Goal: Task Accomplishment & Management: Use online tool/utility

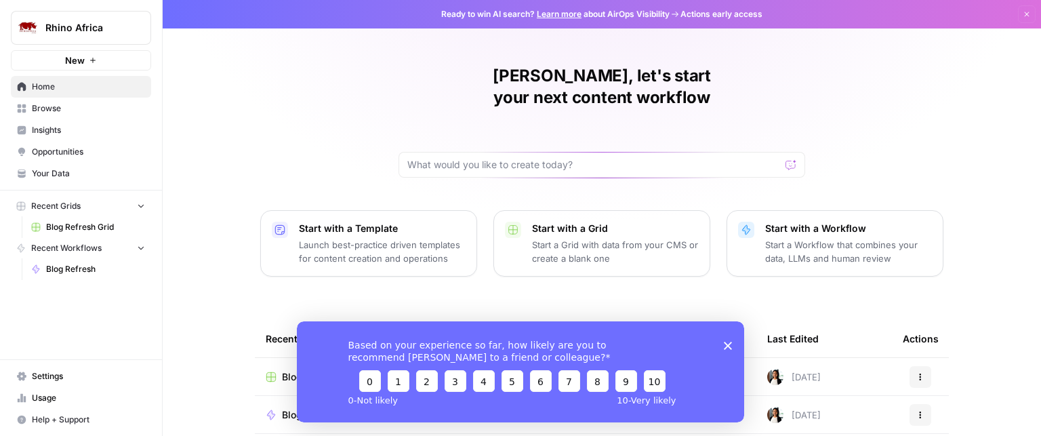
click at [726, 344] on icon "Close survey" at bounding box center [728, 345] width 8 height 8
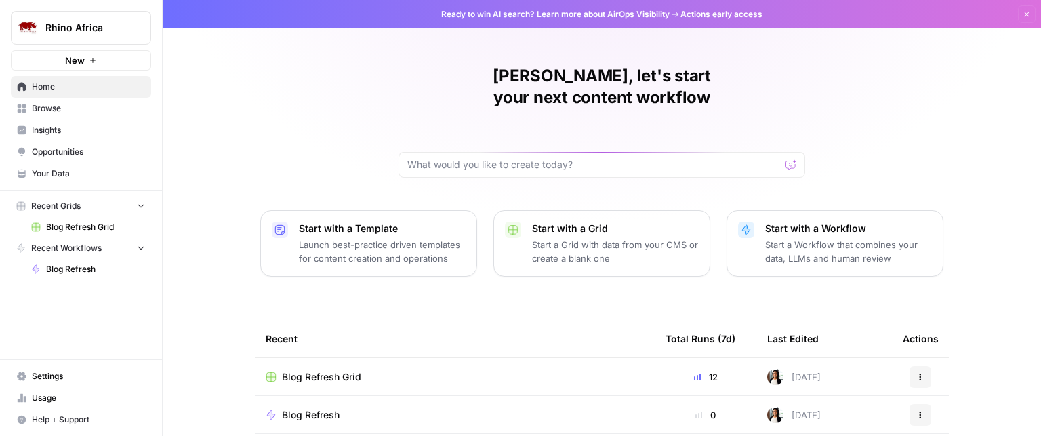
scroll to position [73, 0]
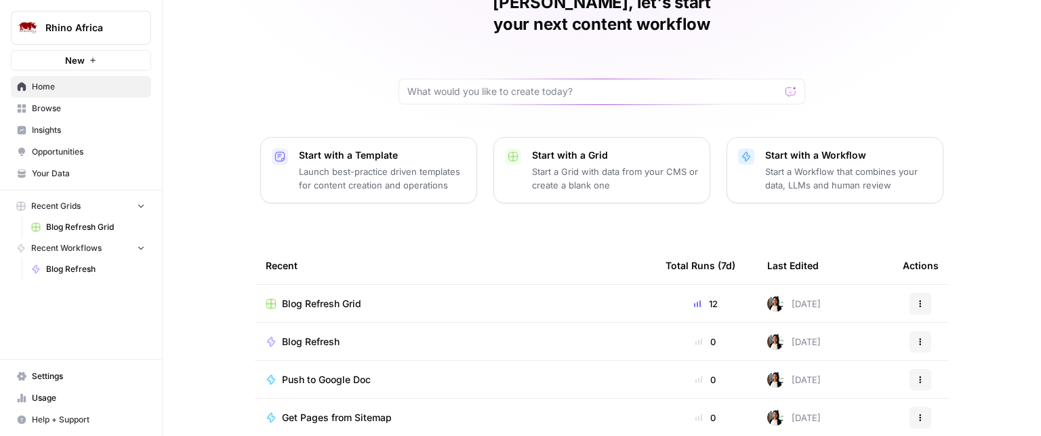
drag, startPoint x: 306, startPoint y: 318, endPoint x: 290, endPoint y: 316, distance: 15.6
click at [290, 335] on span "Blog Refresh" at bounding box center [311, 342] width 58 height 14
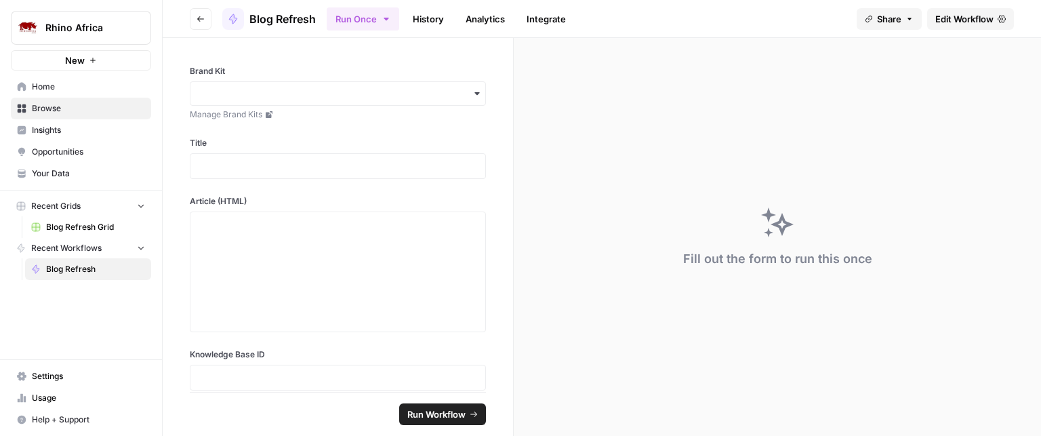
click at [967, 20] on span "Edit Workflow" at bounding box center [964, 19] width 58 height 14
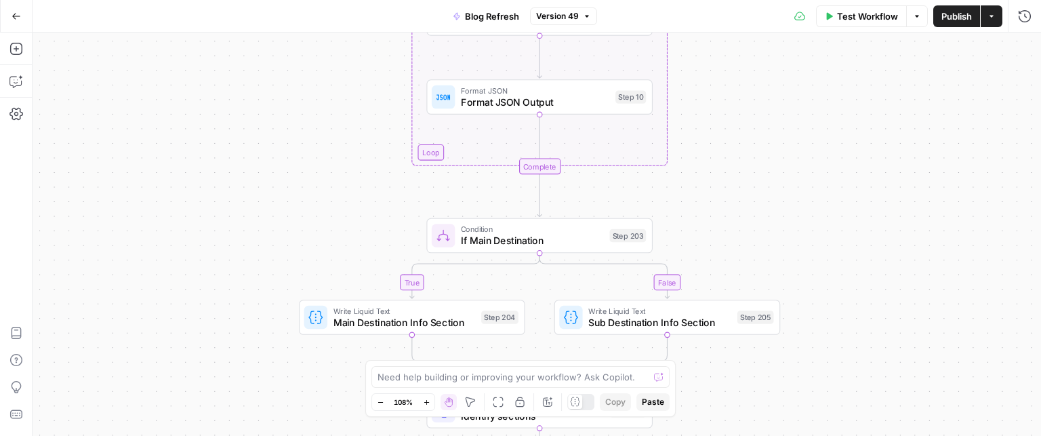
click at [775, 230] on div "true false true false true false true false Workflow Set Inputs Inputs Power Ag…" at bounding box center [537, 234] width 1008 height 403
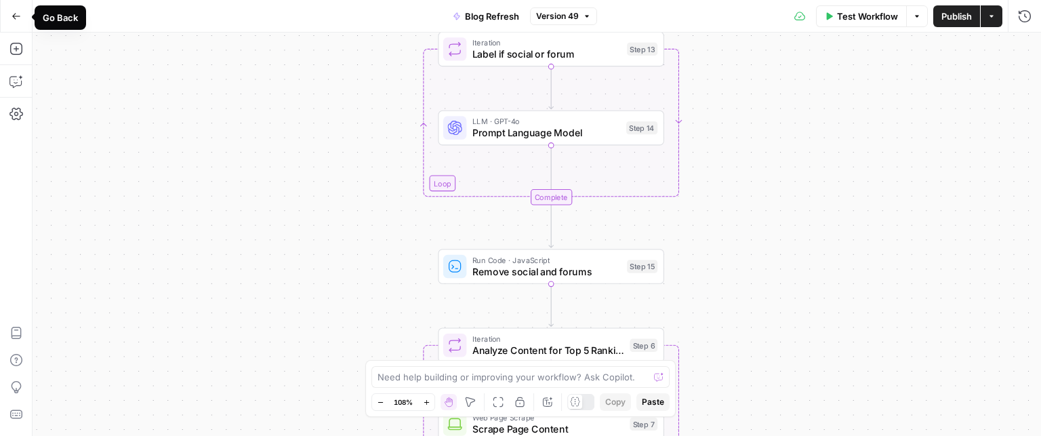
click at [15, 17] on icon "button" at bounding box center [16, 16] width 9 height 9
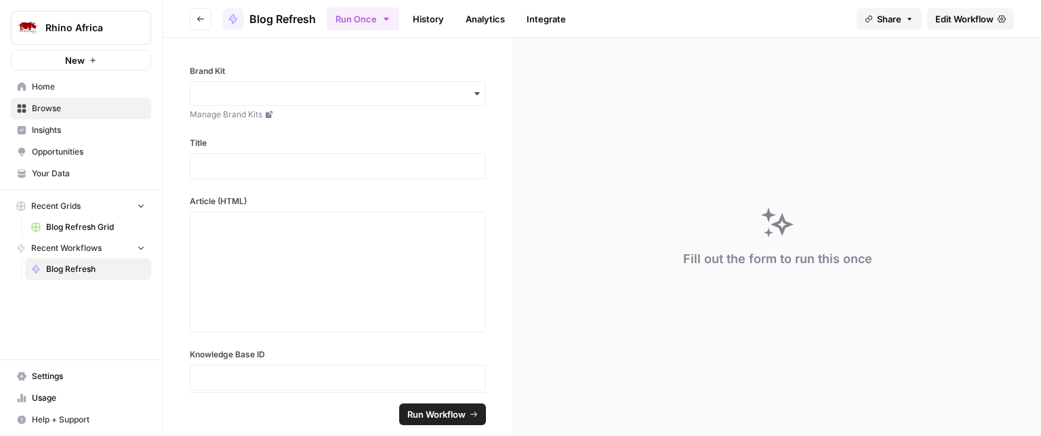
click at [41, 227] on link "Blog Refresh Grid" at bounding box center [88, 227] width 126 height 22
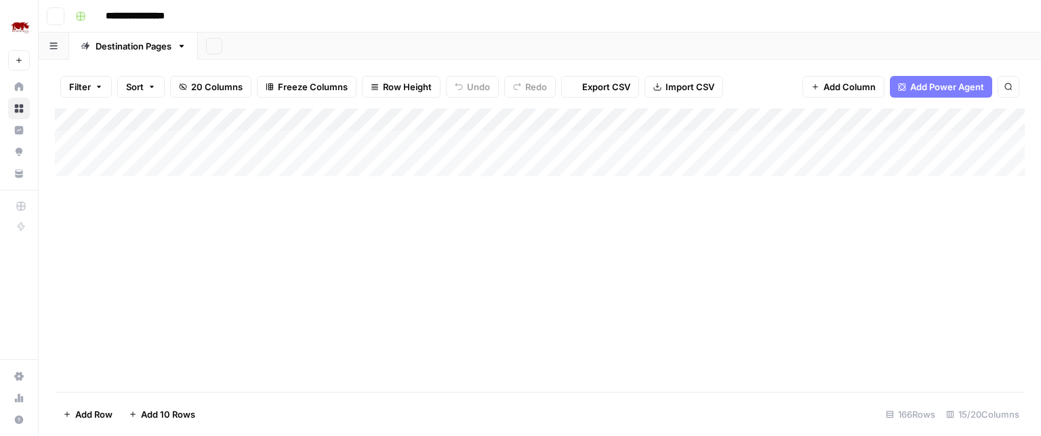
type input "**********"
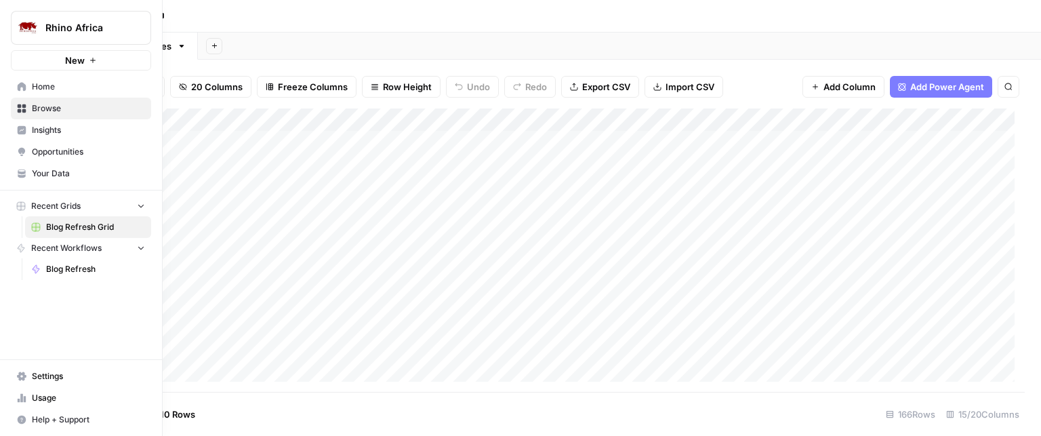
click at [44, 172] on span "Your Data" at bounding box center [88, 173] width 113 height 12
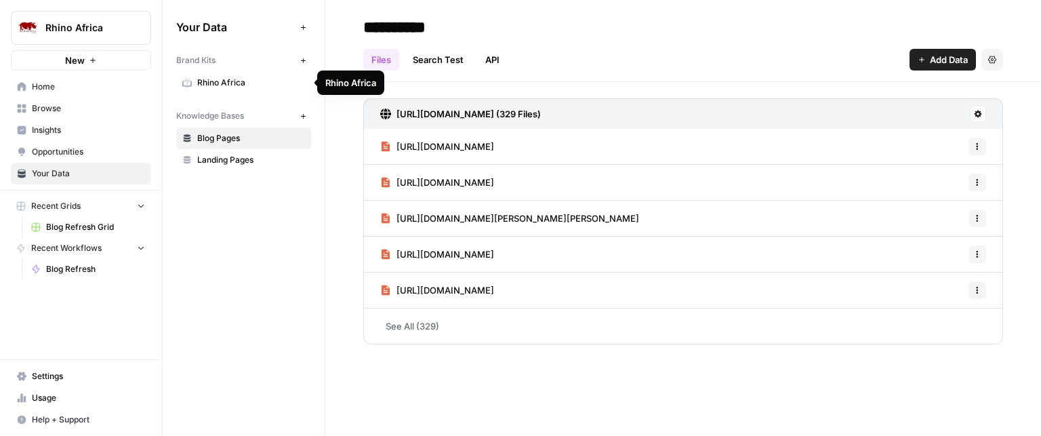
click at [232, 79] on span "Rhino Africa" at bounding box center [251, 83] width 108 height 12
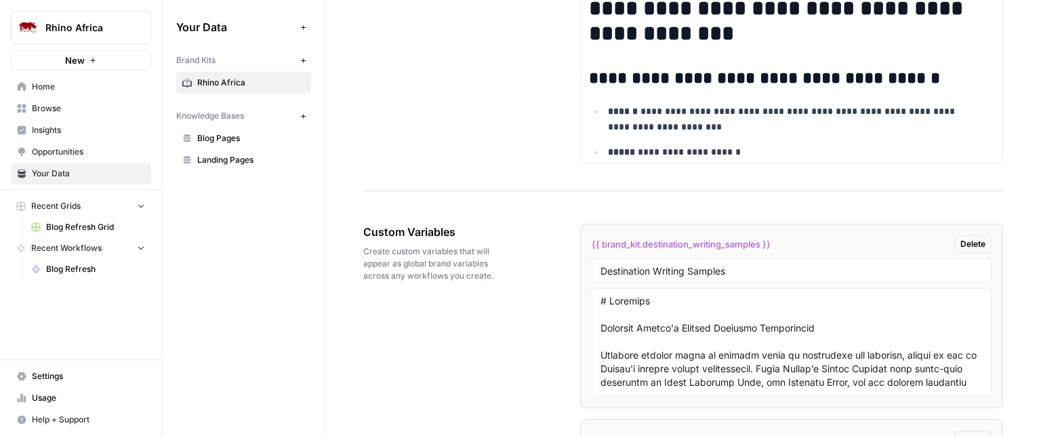
scroll to position [2338, 0]
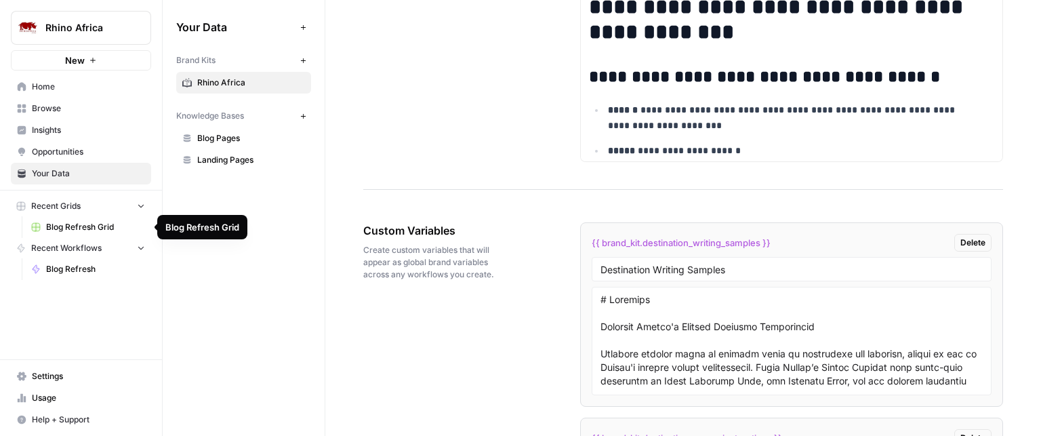
click at [73, 230] on span "Blog Refresh Grid" at bounding box center [95, 227] width 99 height 12
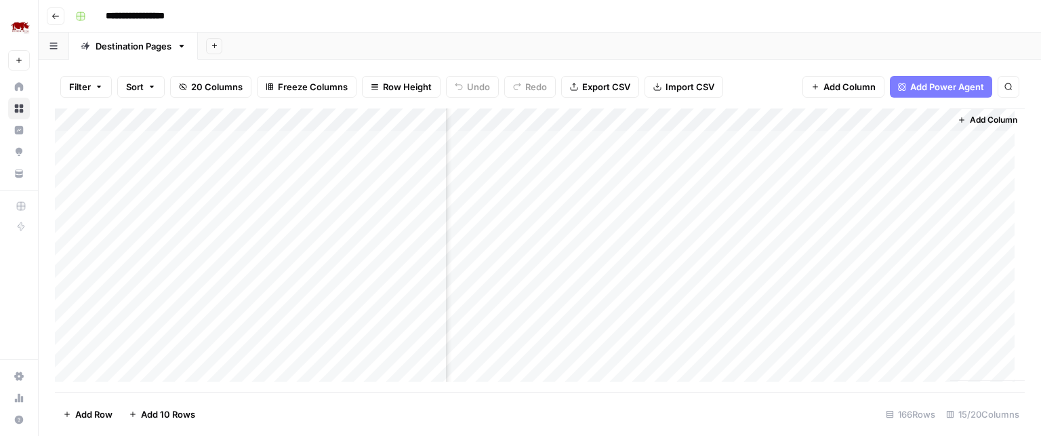
scroll to position [0, 1168]
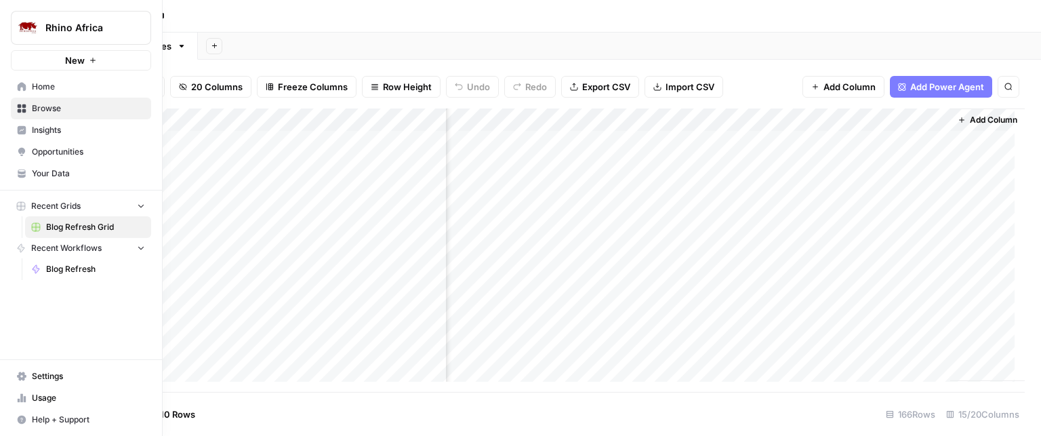
click at [140, 208] on icon "button" at bounding box center [140, 205] width 9 height 9
click at [75, 205] on span "Recent Grids" at bounding box center [55, 206] width 49 height 12
click at [45, 81] on span "Home" at bounding box center [88, 87] width 113 height 12
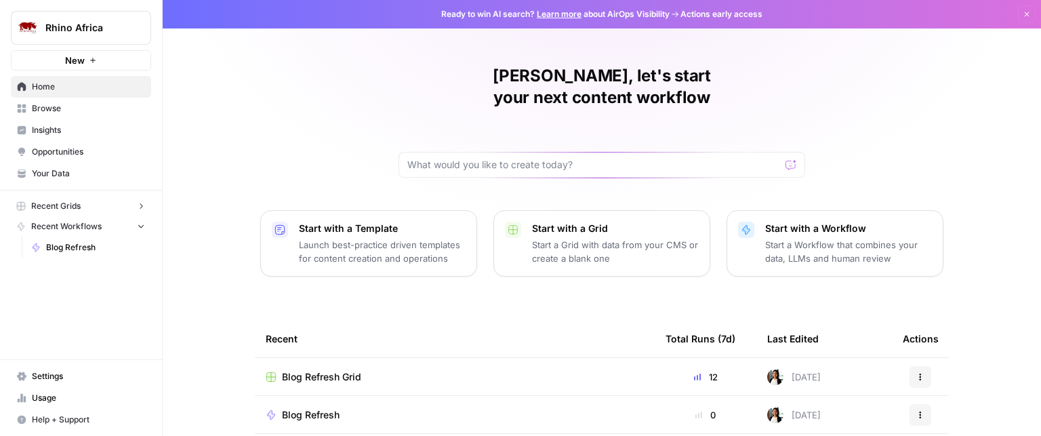
scroll to position [73, 0]
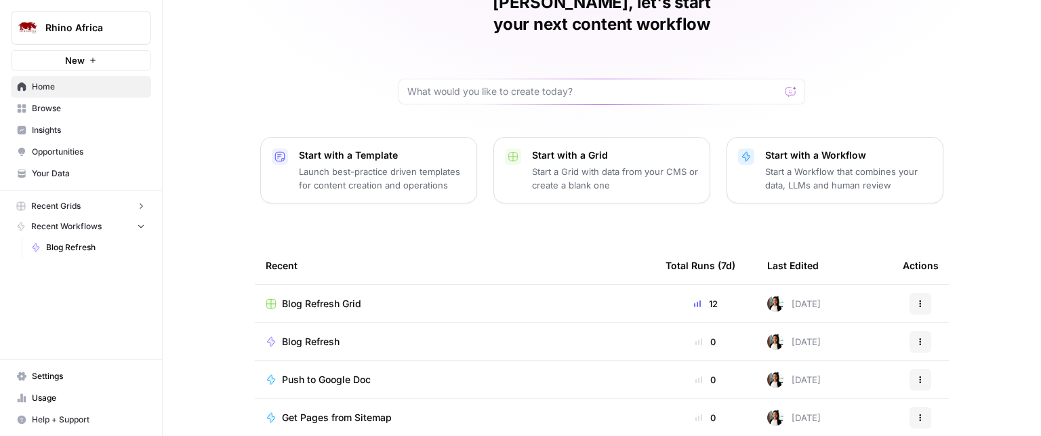
click at [338, 297] on span "Blog Refresh Grid" at bounding box center [321, 304] width 79 height 14
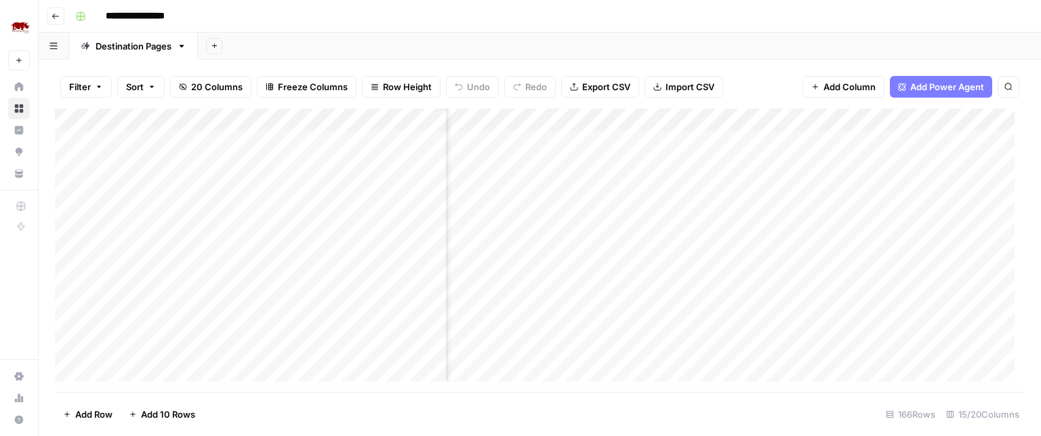
scroll to position [0, 926]
click at [634, 141] on div "Add Column" at bounding box center [540, 249] width 970 height 283
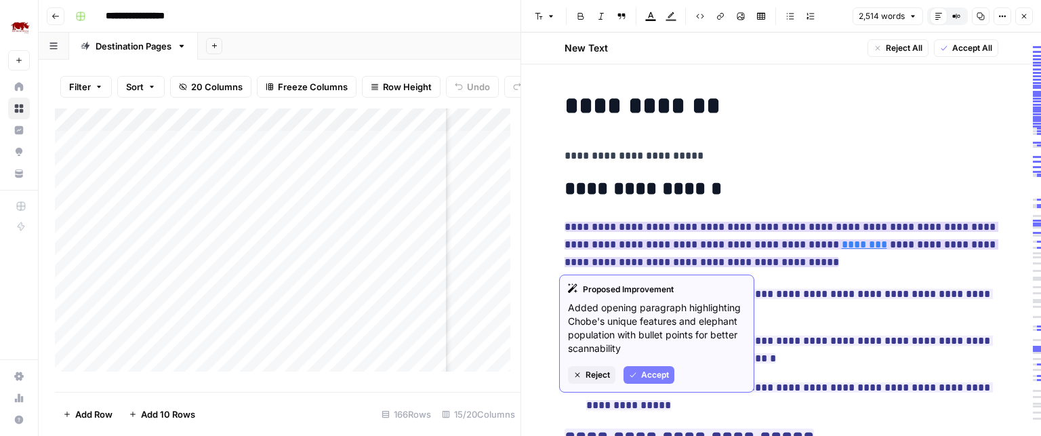
click at [899, 236] on span "**********" at bounding box center [782, 245] width 434 height 54
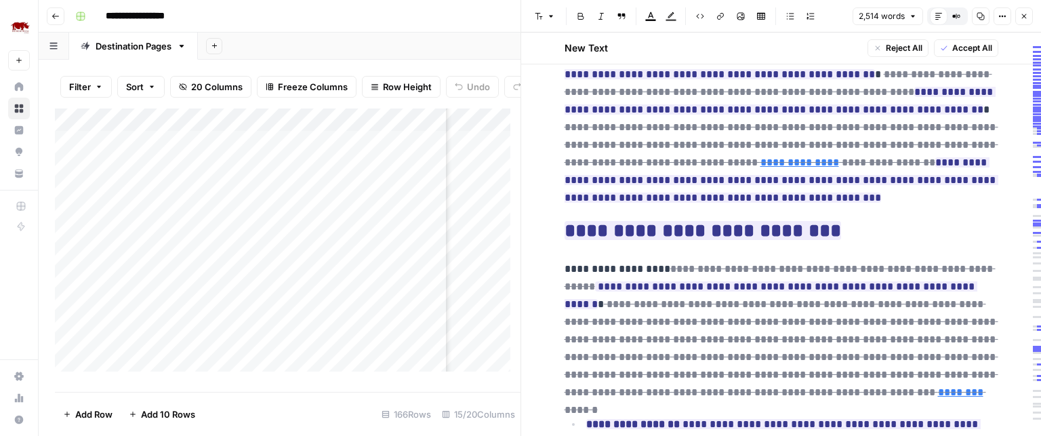
scroll to position [1298, 0]
drag, startPoint x: 900, startPoint y: 135, endPoint x: 911, endPoint y: 136, distance: 10.9
click at [911, 157] on ins "**********" at bounding box center [782, 179] width 434 height 45
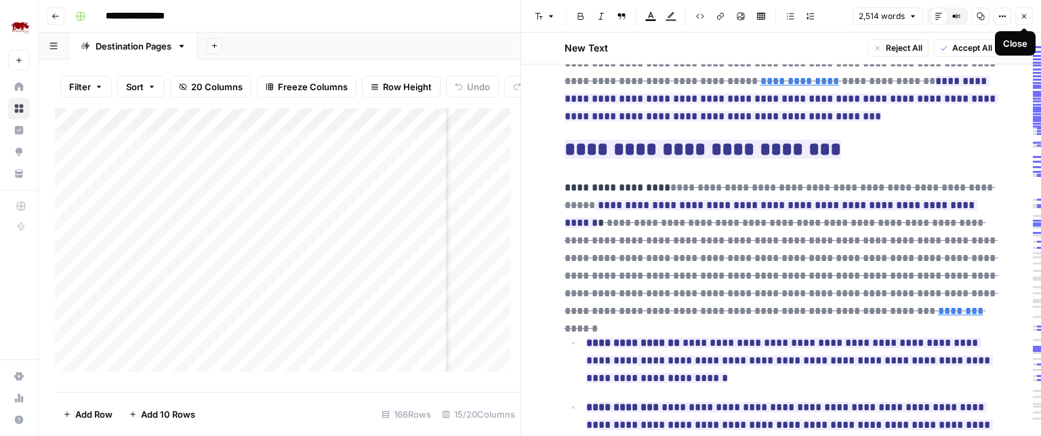
drag, startPoint x: 1027, startPoint y: 14, endPoint x: 1008, endPoint y: 1, distance: 22.9
click at [1008, 1] on header "Font style Bold Italic Block quote Text color Highlight color Code block Link I…" at bounding box center [781, 16] width 520 height 33
click at [1025, 14] on icon "button" at bounding box center [1024, 16] width 5 height 5
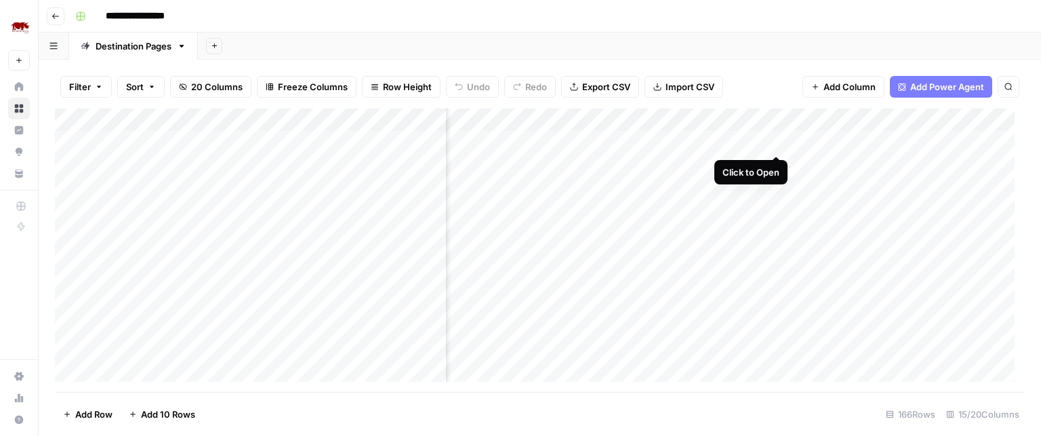
click at [775, 140] on div "Add Column" at bounding box center [540, 249] width 970 height 283
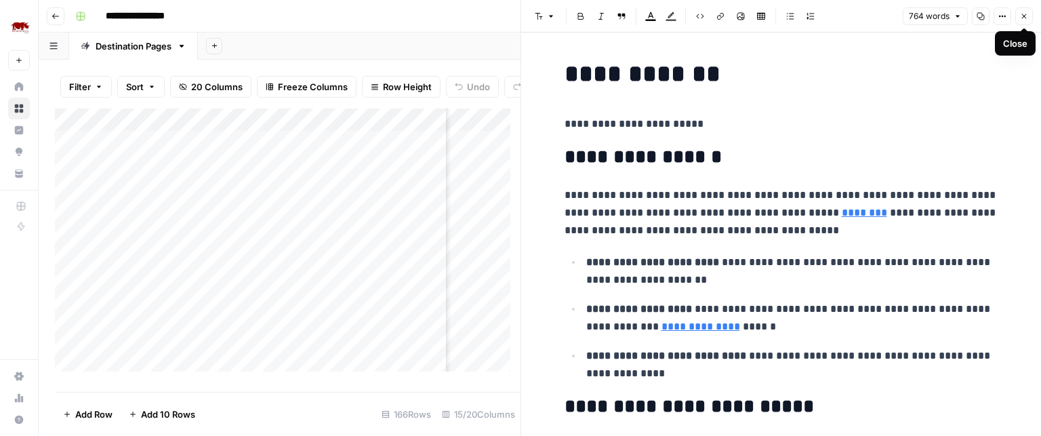
click at [1023, 16] on icon "button" at bounding box center [1024, 16] width 5 height 5
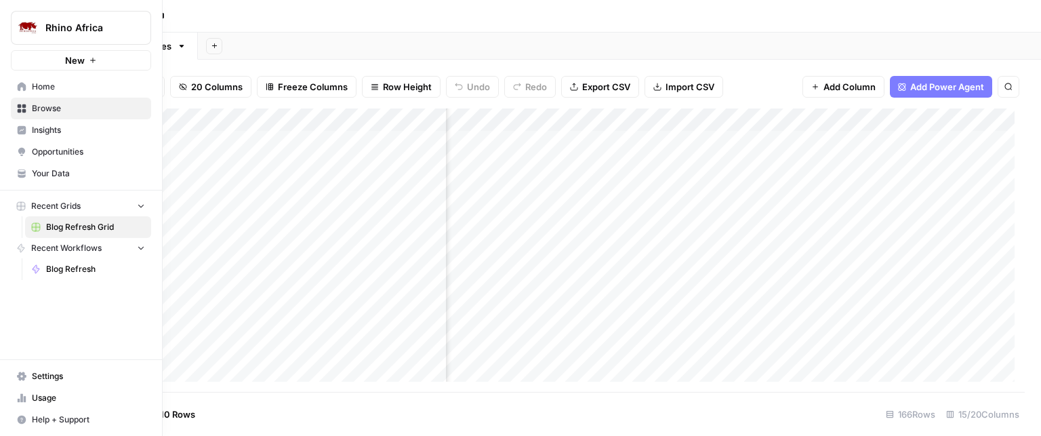
click at [38, 166] on link "Your Data" at bounding box center [81, 174] width 140 height 22
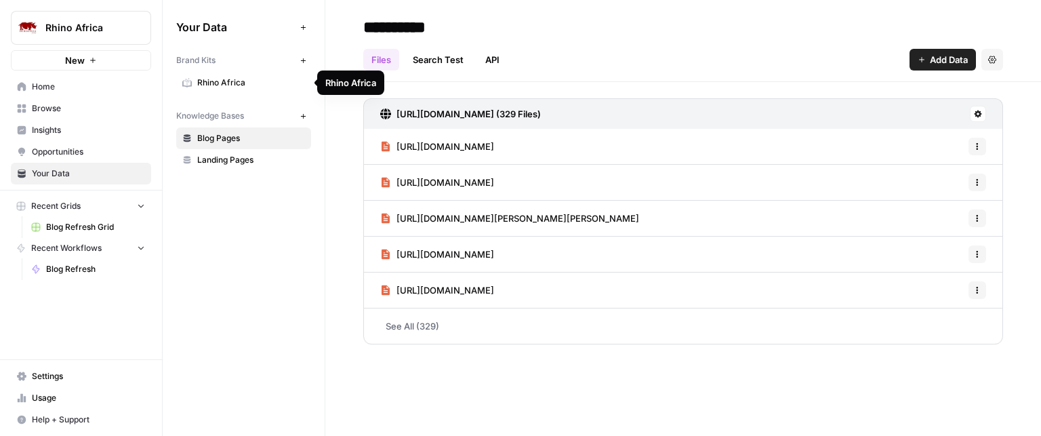
click at [207, 75] on link "Rhino Africa" at bounding box center [243, 83] width 135 height 22
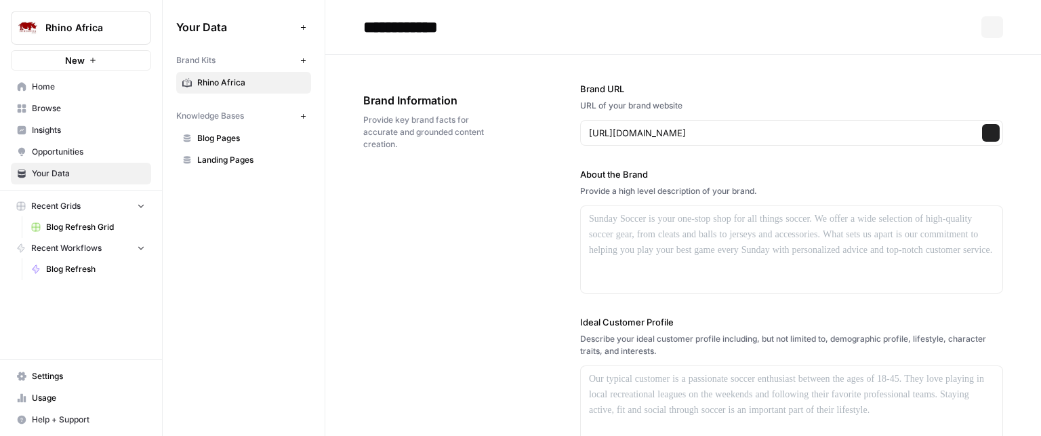
click at [237, 83] on span "Rhino Africa" at bounding box center [251, 83] width 108 height 12
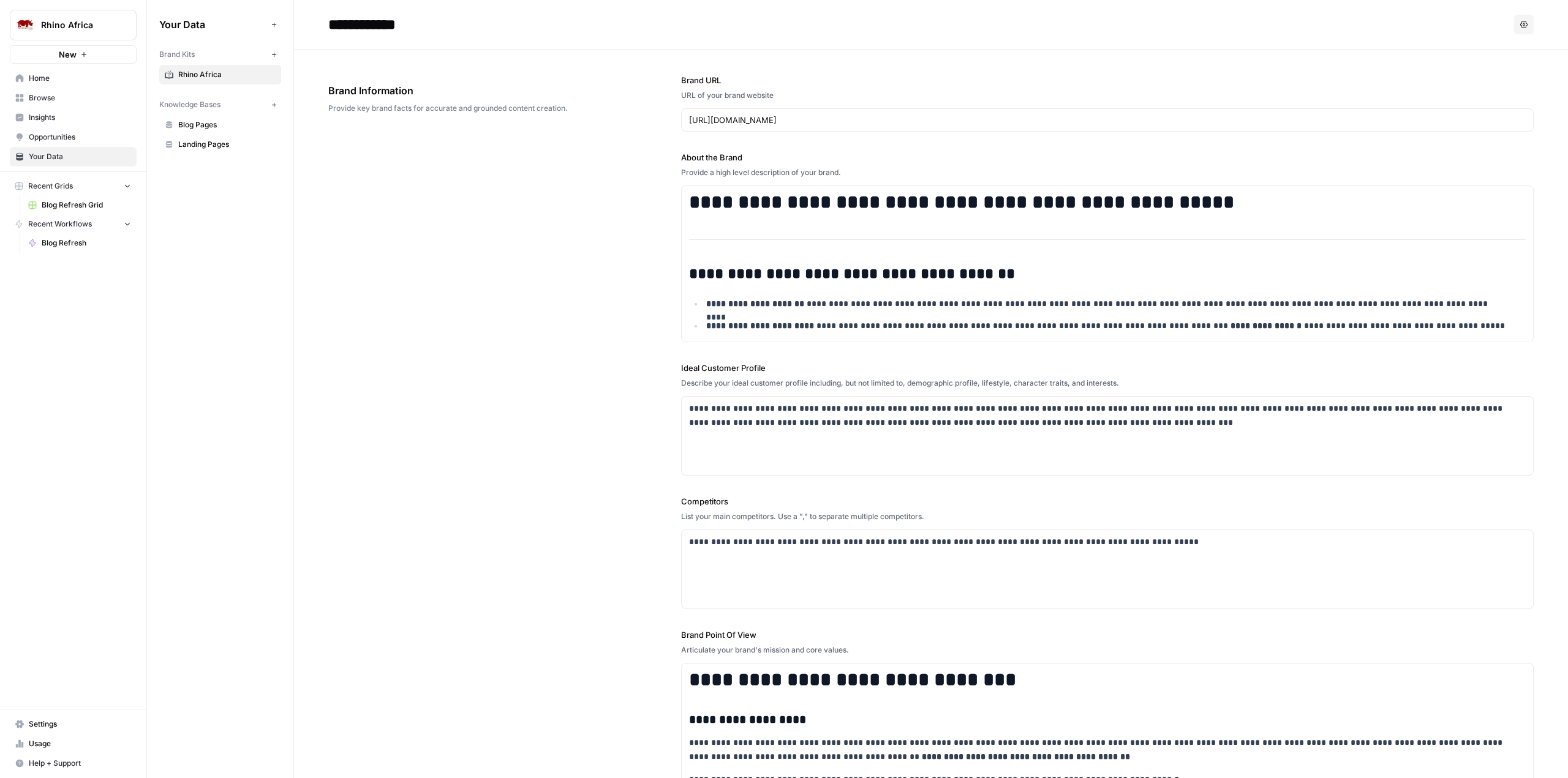
click at [60, 202] on span "Blog Refresh Grid" at bounding box center [86, 205] width 89 height 11
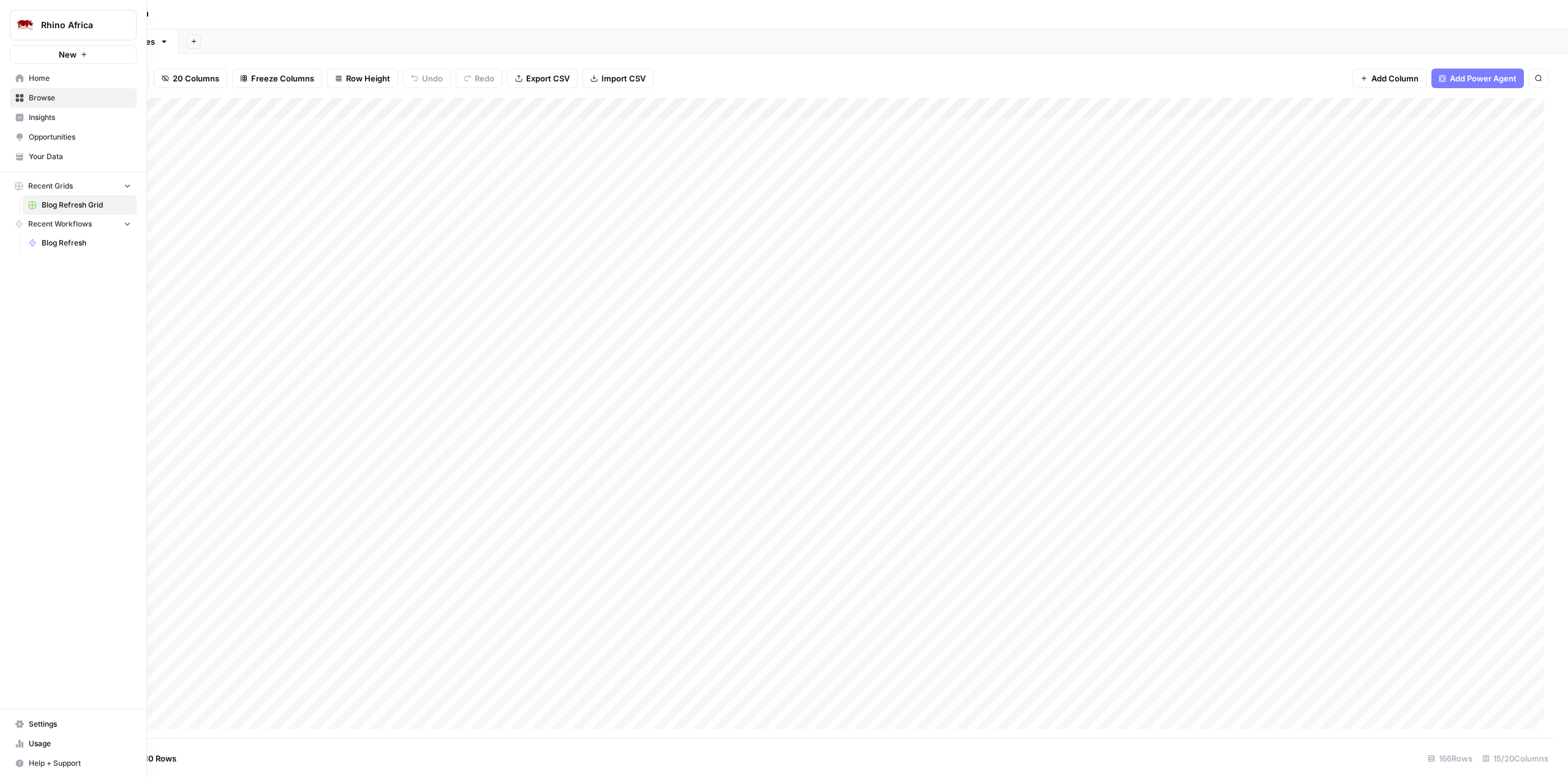
click at [44, 244] on span "Blog Refresh" at bounding box center [86, 243] width 89 height 11
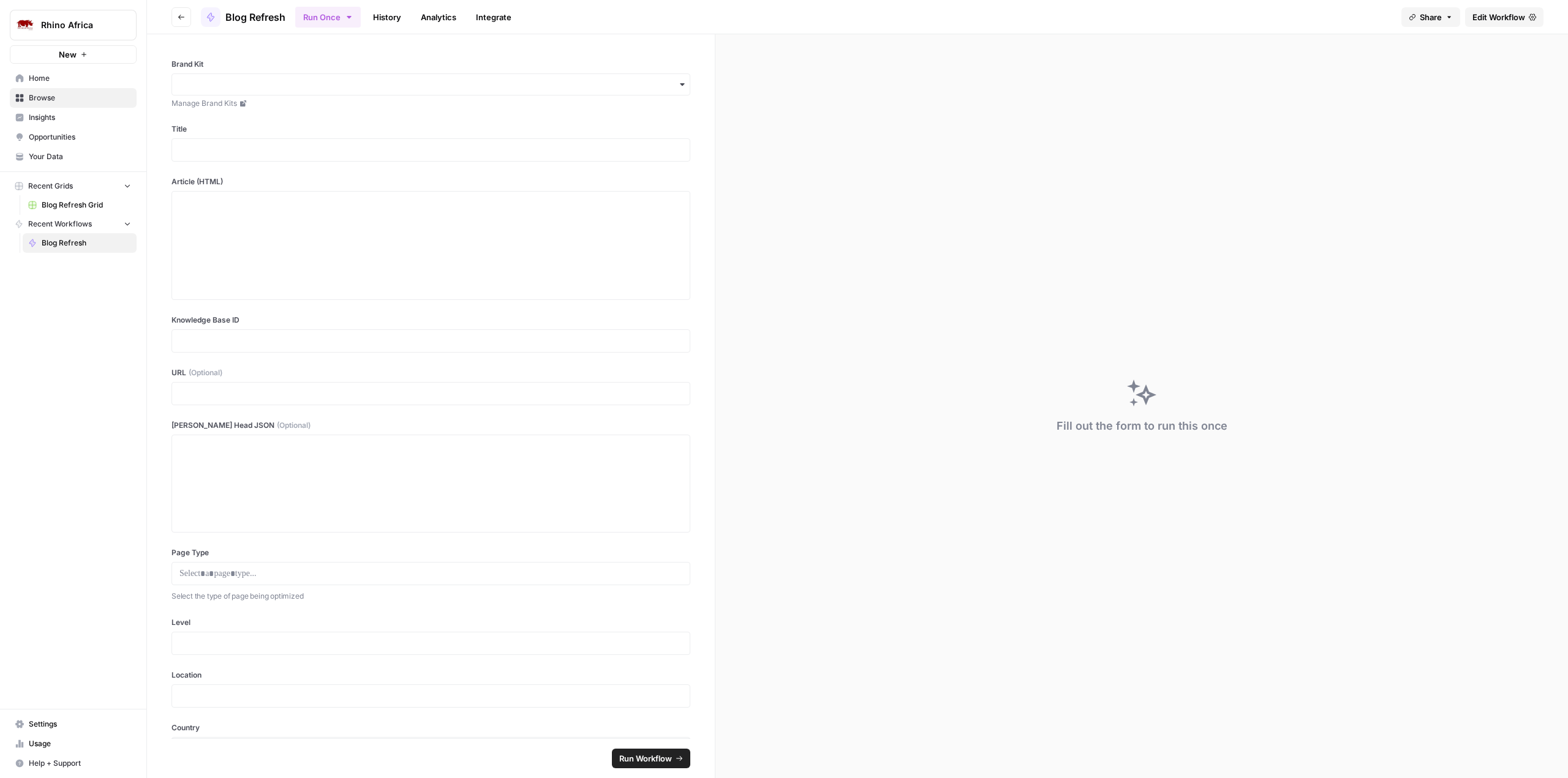
click at [940, 19] on span "Edit Workflow" at bounding box center [1498, 17] width 52 height 13
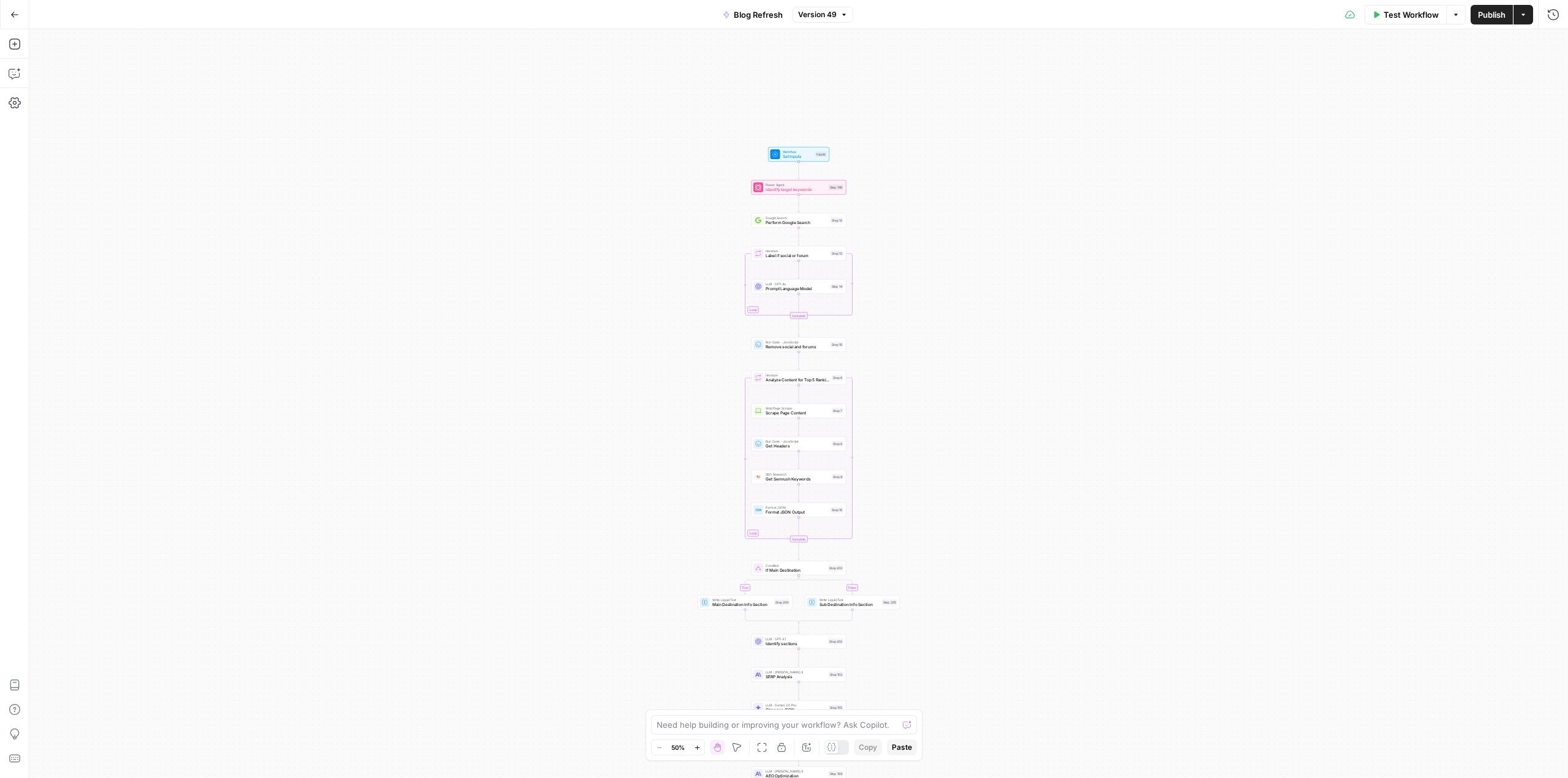
click at [699, 425] on icon "button" at bounding box center [697, 747] width 6 height 6
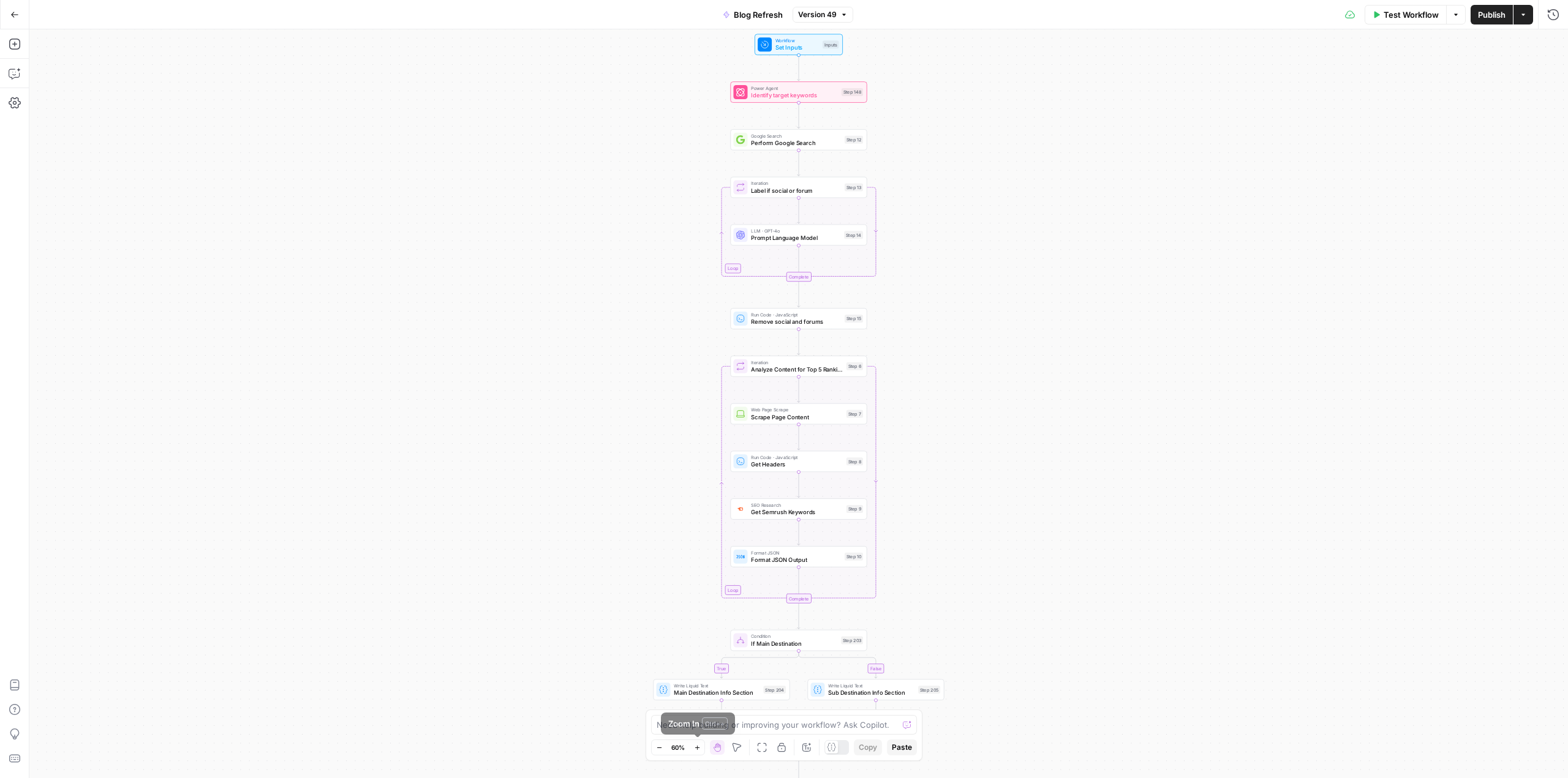
click at [697, 425] on icon "button" at bounding box center [697, 747] width 6 height 6
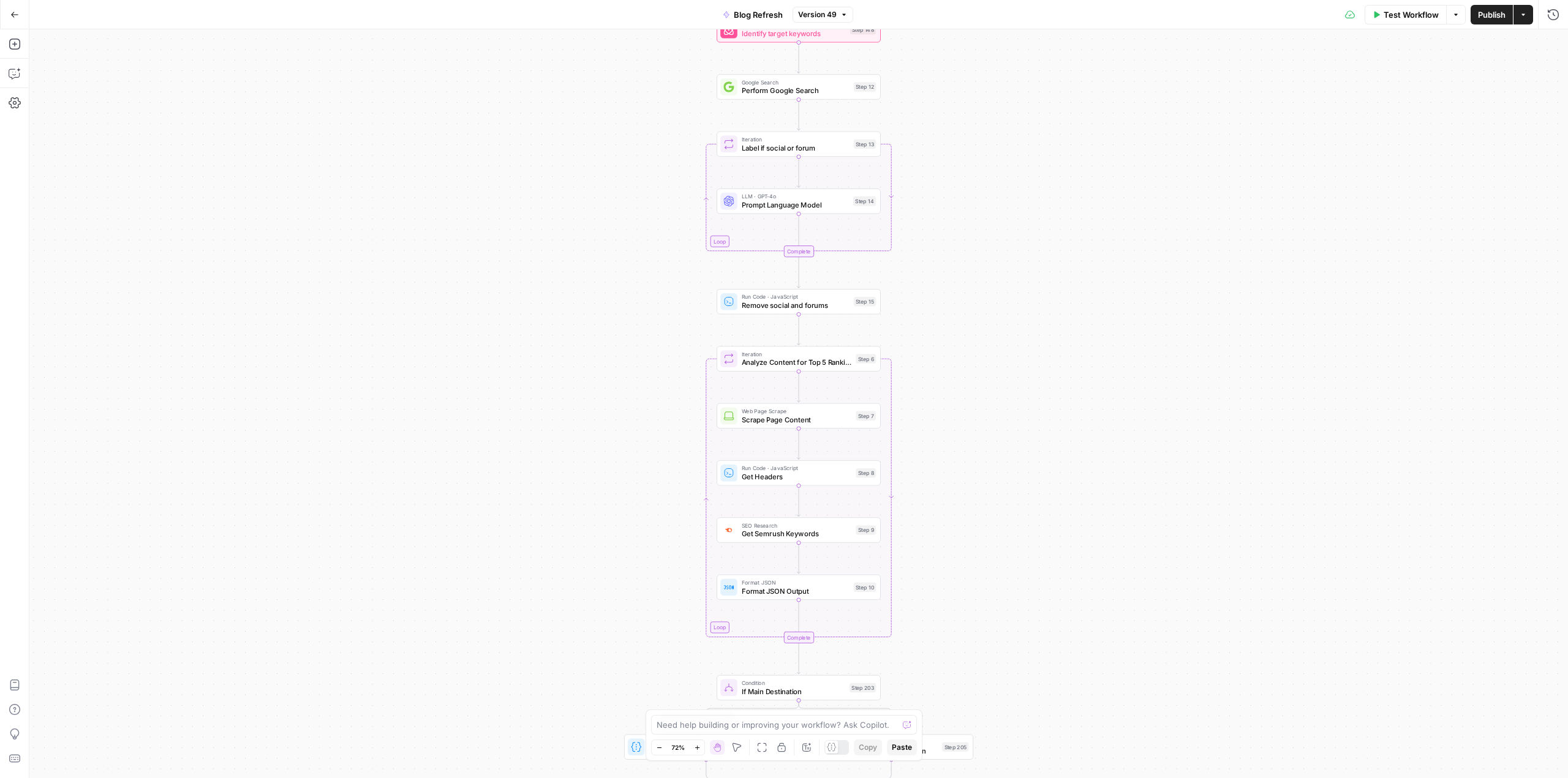
click at [697, 425] on icon "button" at bounding box center [697, 747] width 6 height 6
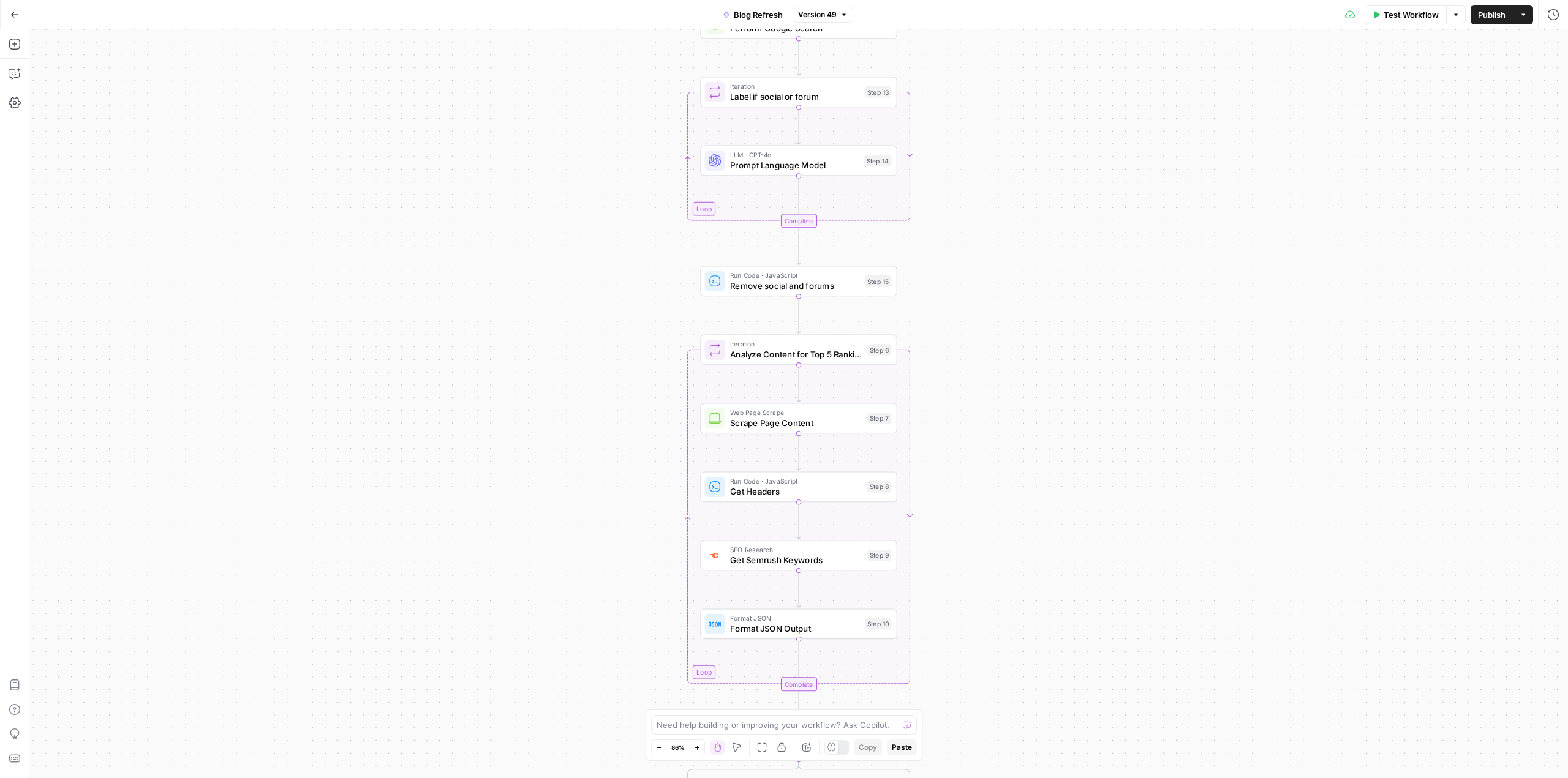
click at [697, 425] on icon "button" at bounding box center [697, 747] width 6 height 6
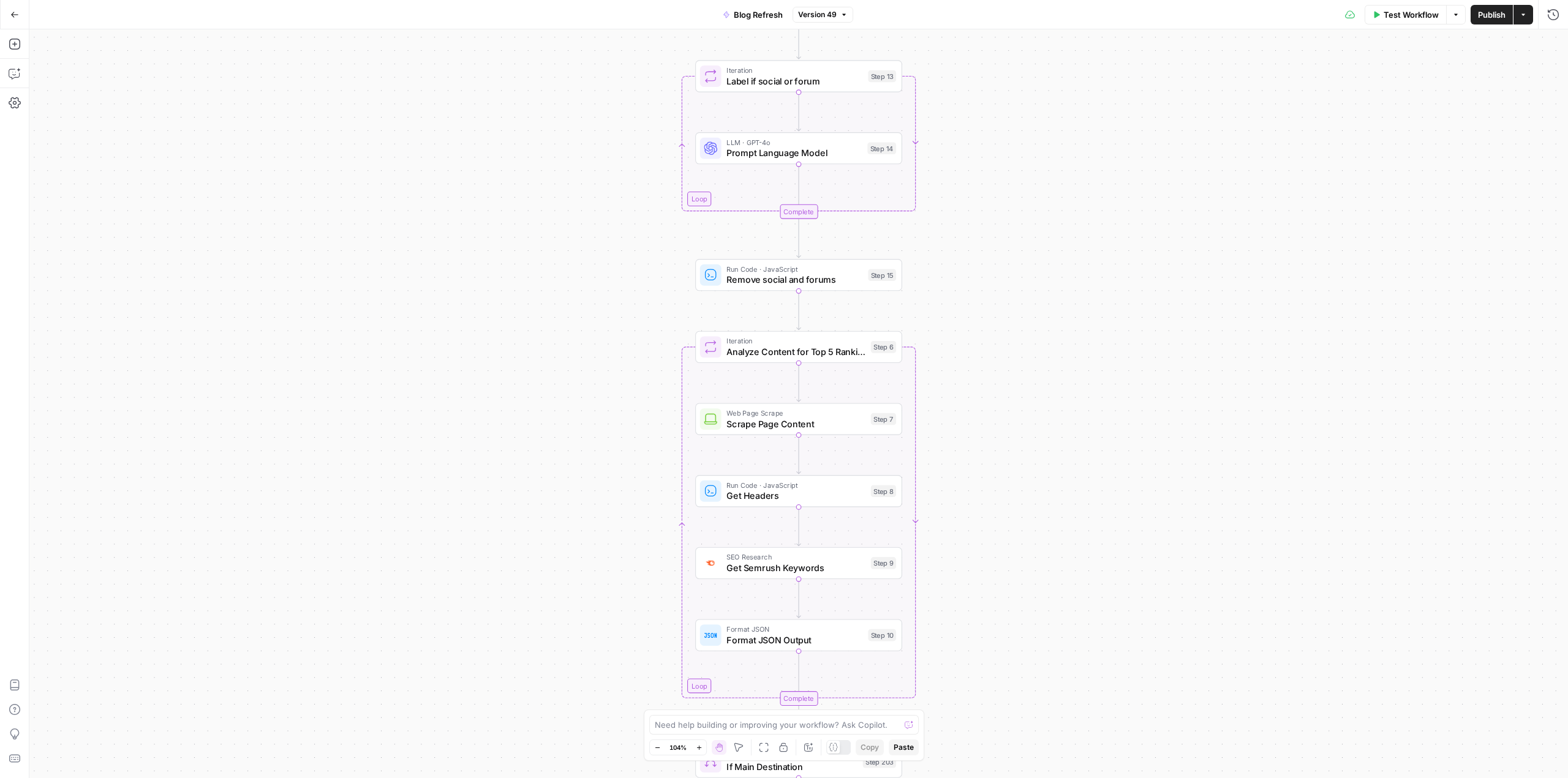
click at [697, 425] on icon "button" at bounding box center [699, 747] width 6 height 6
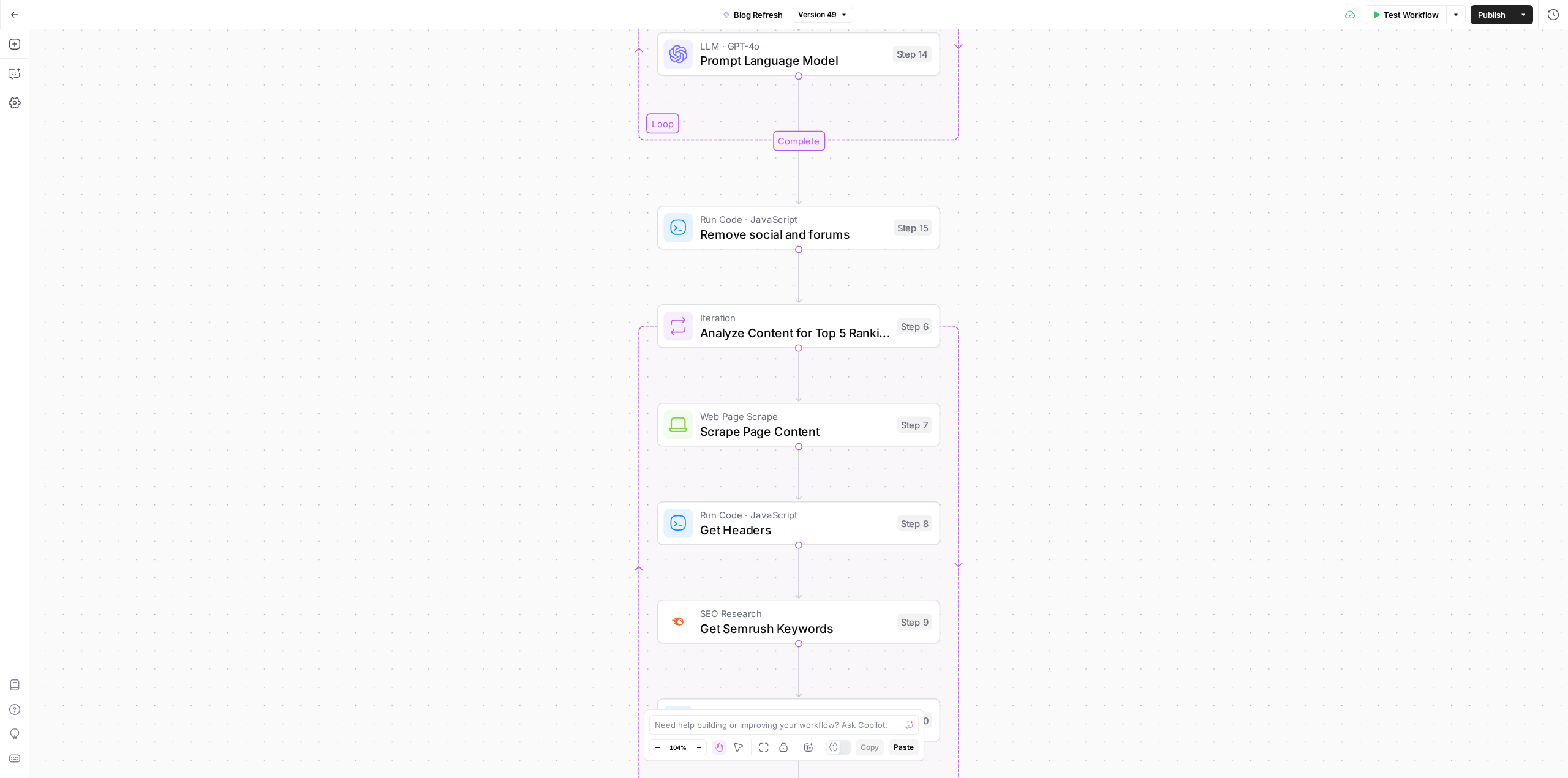
click at [697, 425] on icon "button" at bounding box center [699, 747] width 6 height 6
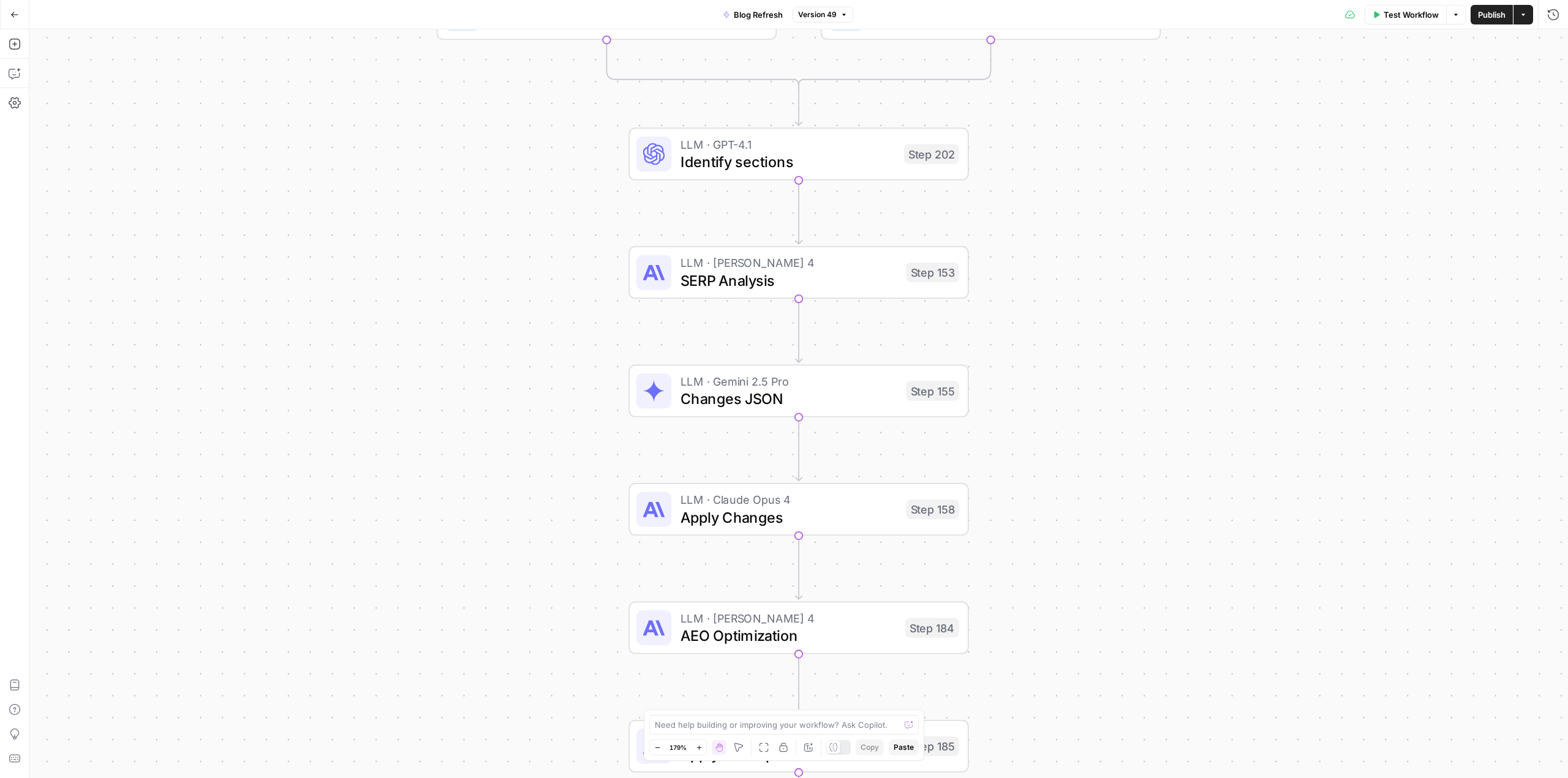
click at [791, 164] on span "Identify sections" at bounding box center [788, 162] width 215 height 22
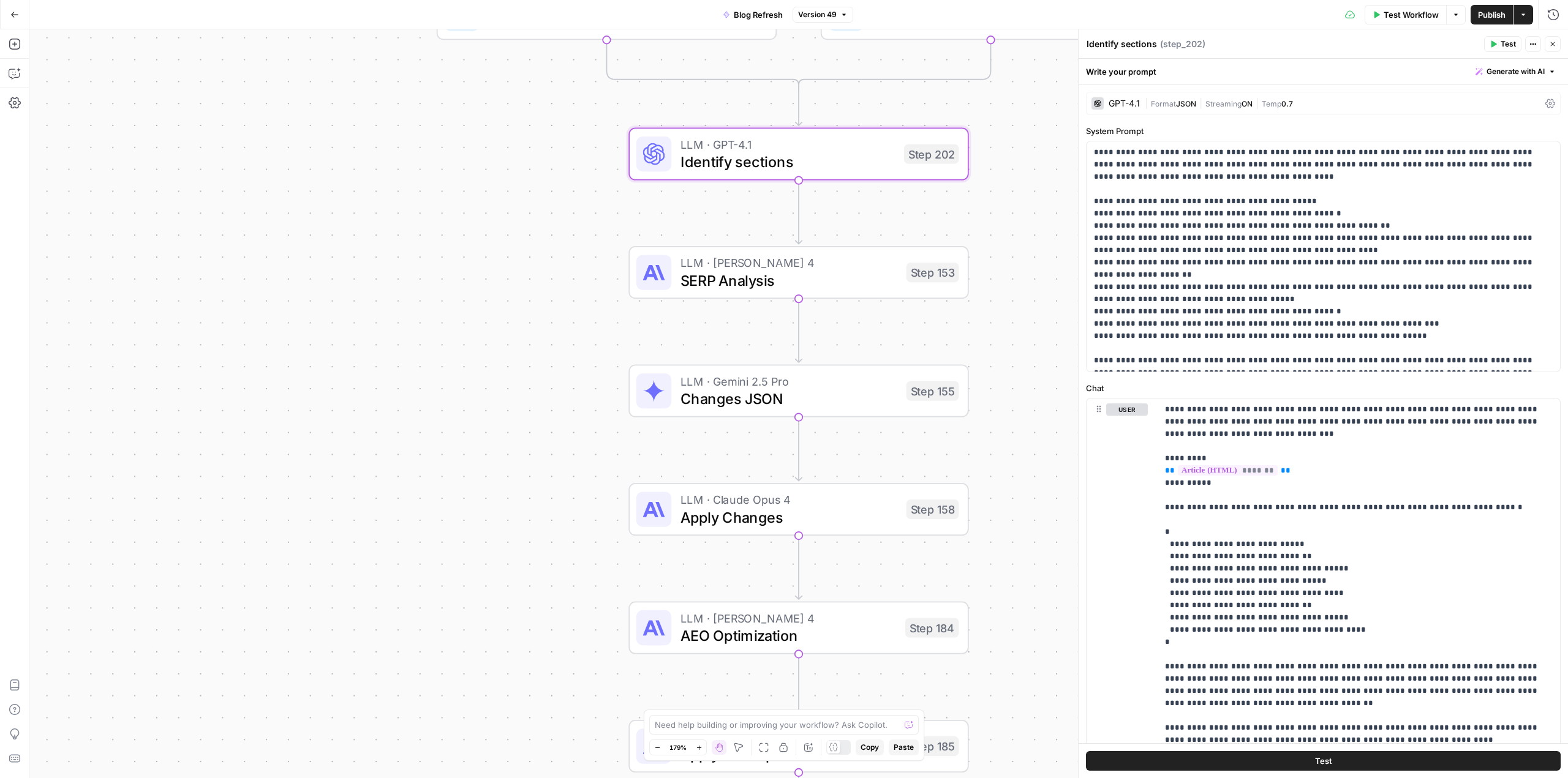
click at [940, 42] on icon "button" at bounding box center [1553, 44] width 7 height 7
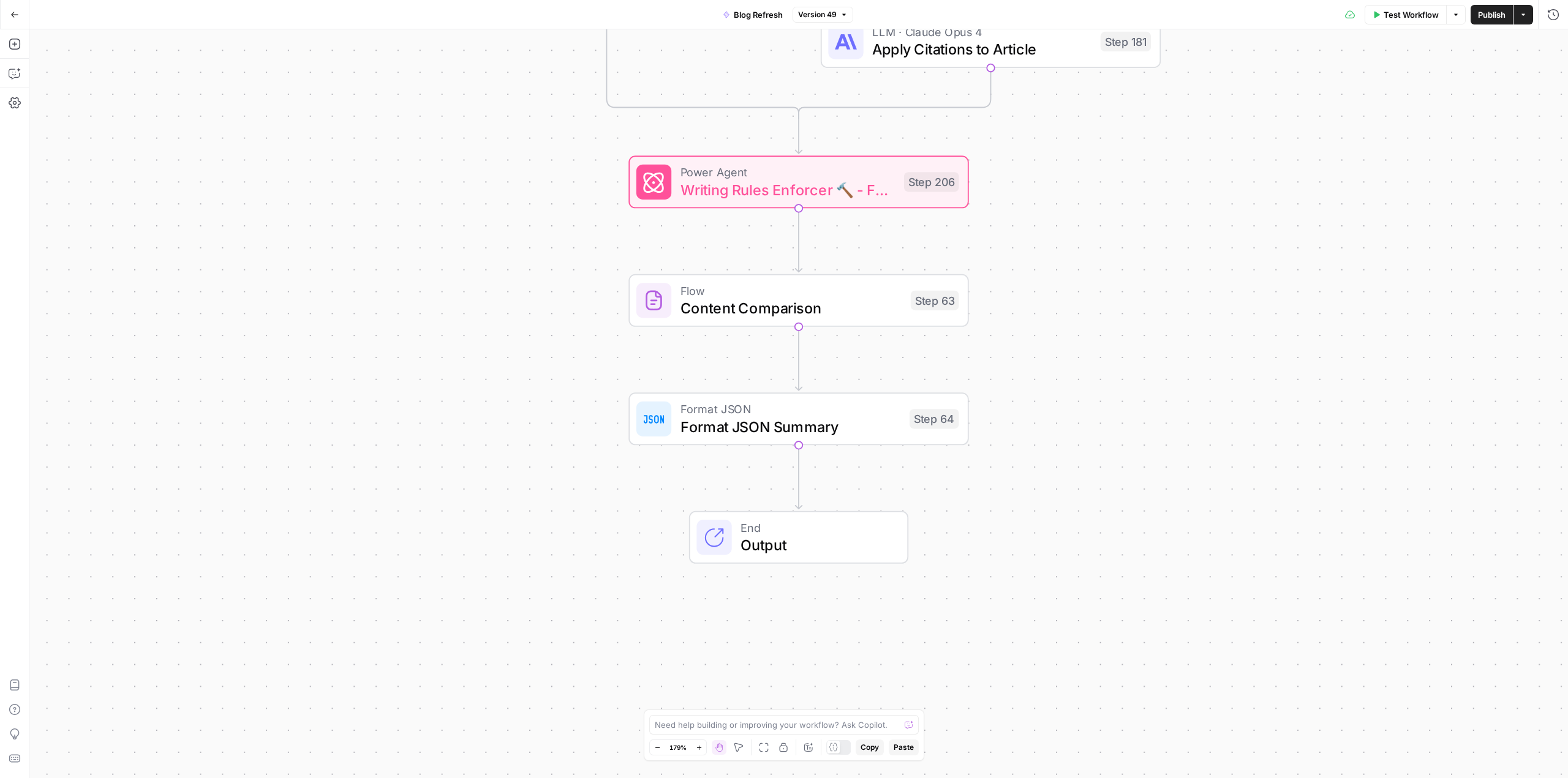
click at [15, 14] on icon "button" at bounding box center [14, 14] width 7 height 5
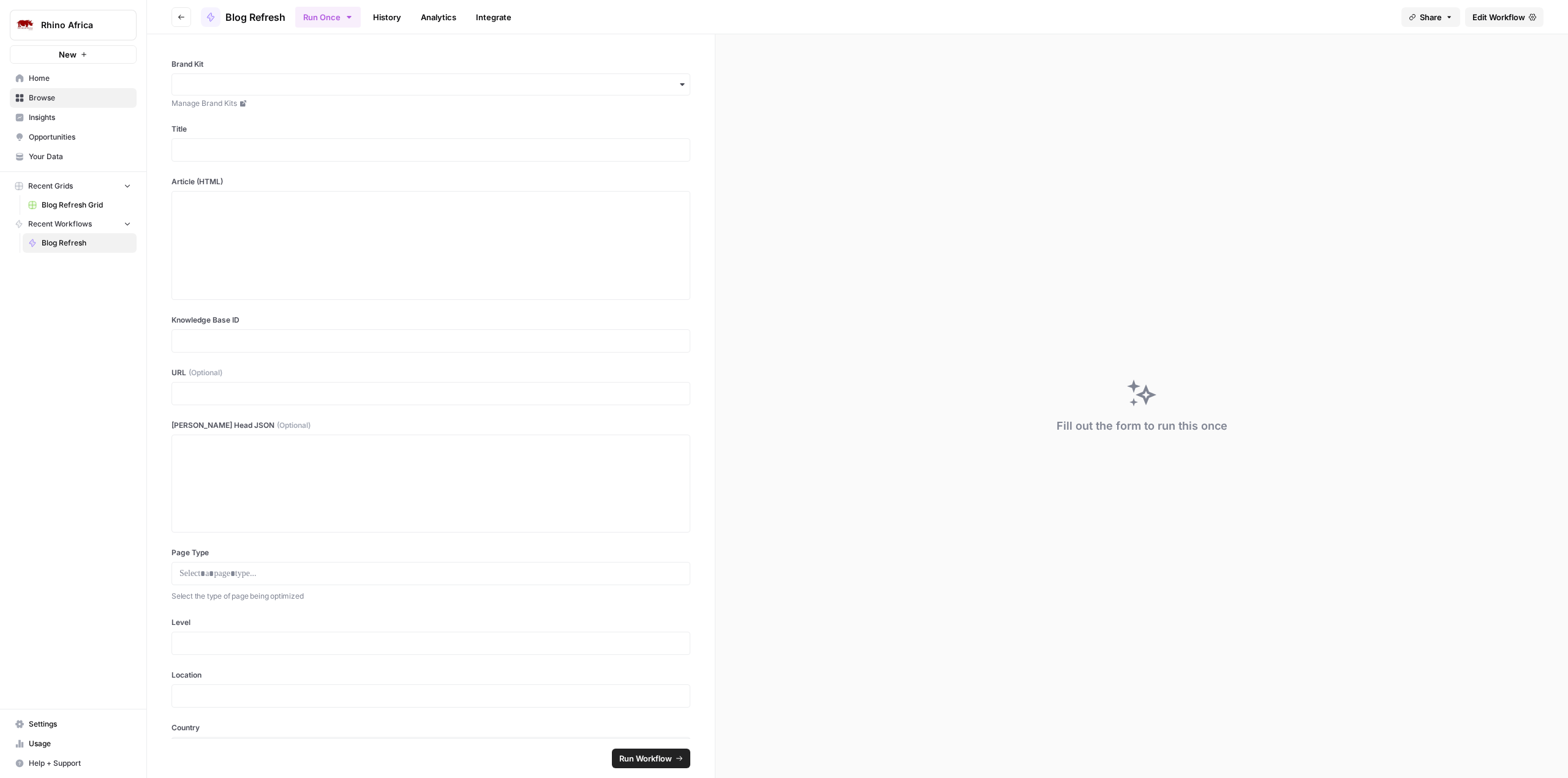
click at [54, 156] on span "Your Data" at bounding box center [80, 156] width 102 height 11
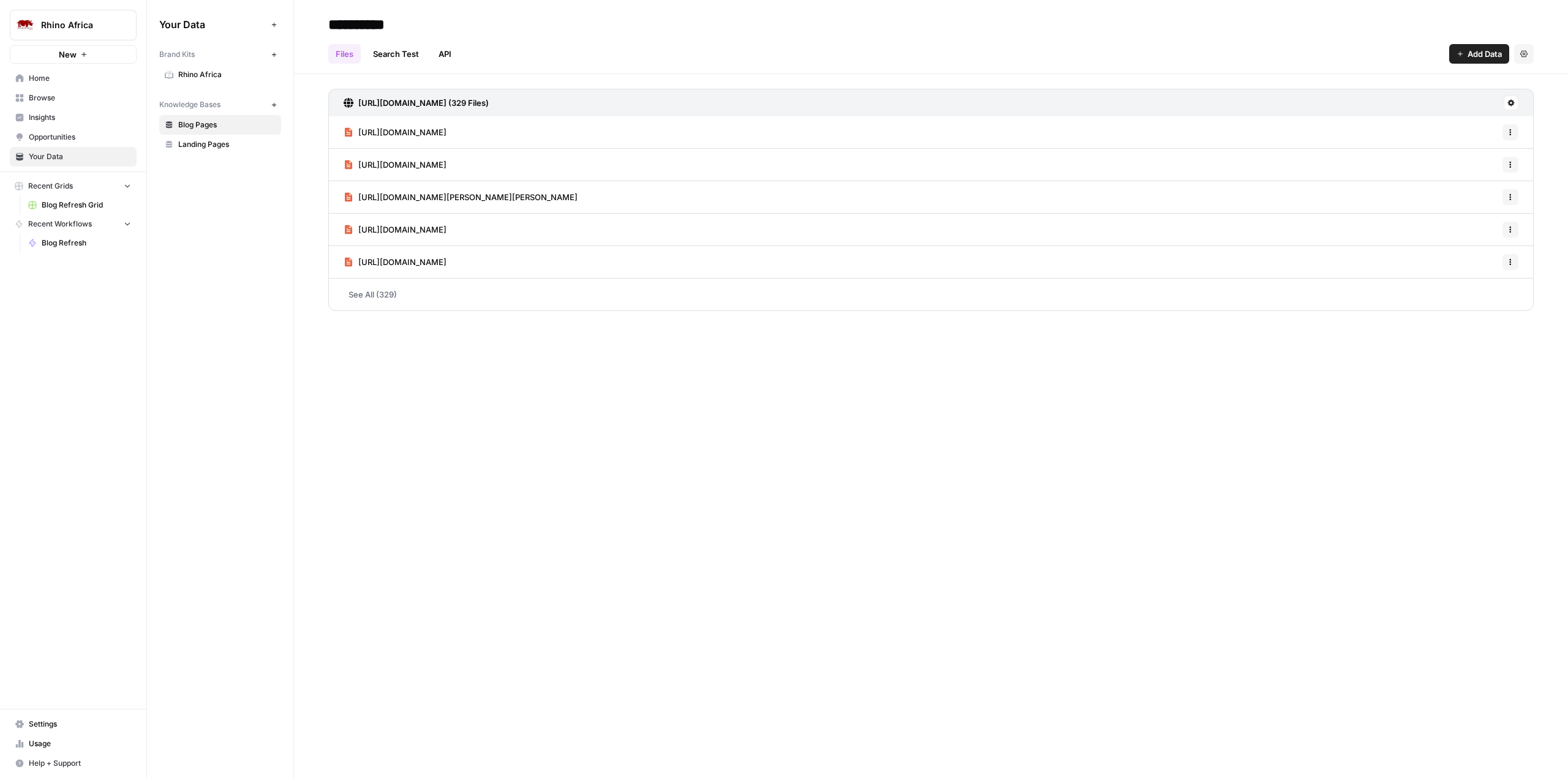
click at [195, 74] on span "Rhino Africa" at bounding box center [227, 75] width 98 height 11
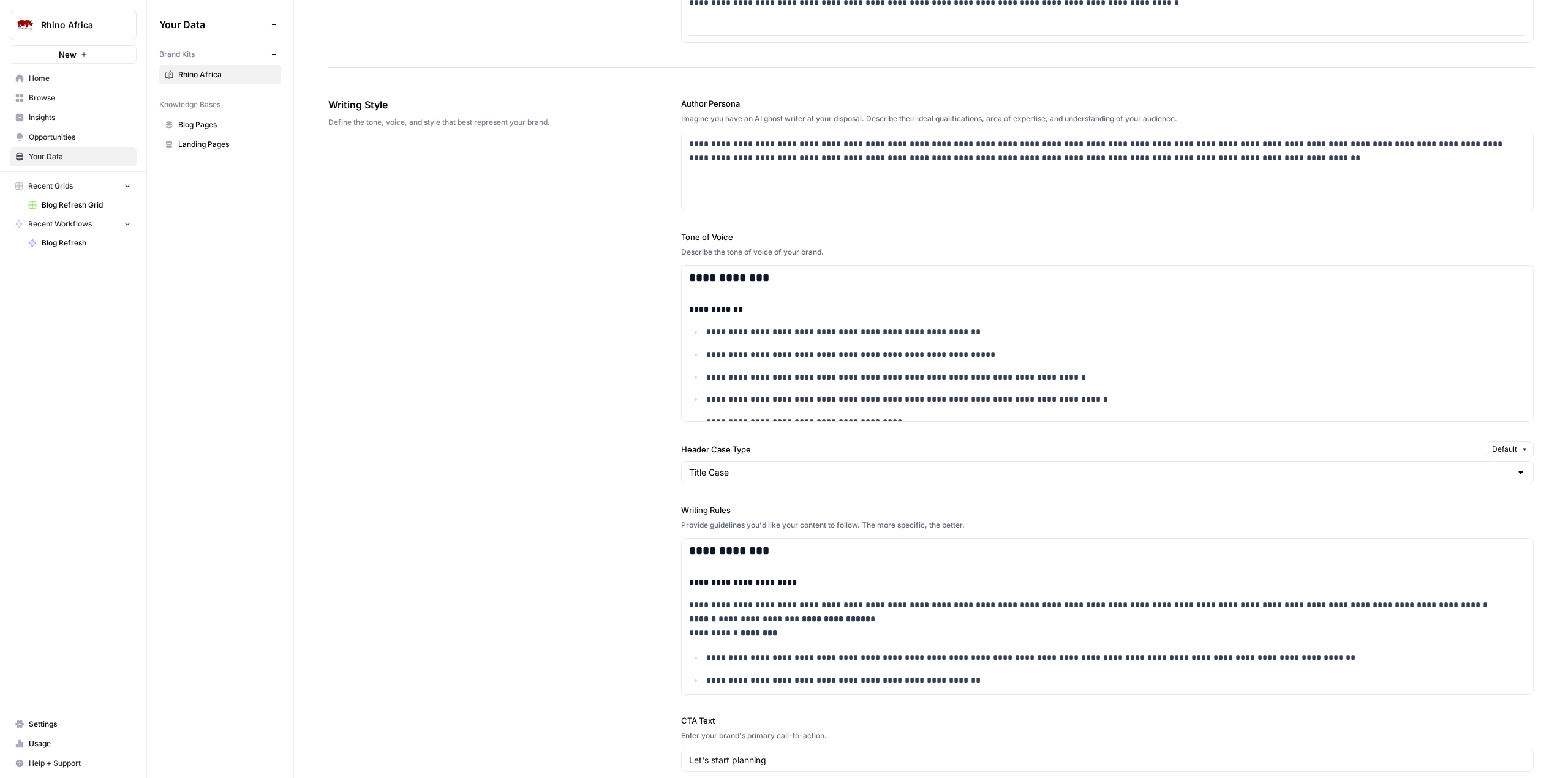
scroll to position [796, 0]
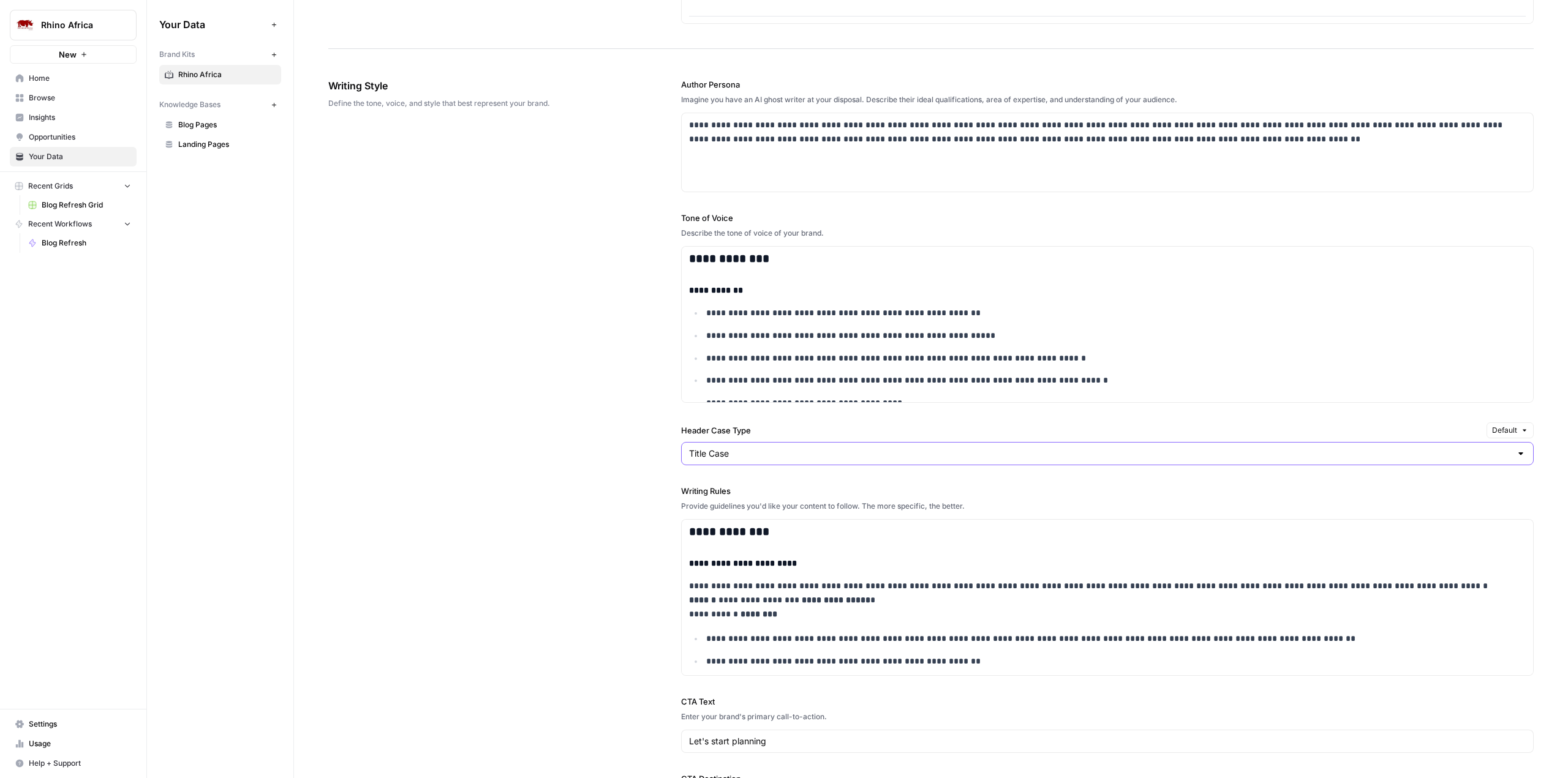
click at [724, 425] on input "Title Case" at bounding box center [1099, 454] width 822 height 13
click at [579, 425] on div "**********" at bounding box center [931, 455] width 1206 height 801
type input "Title Case"
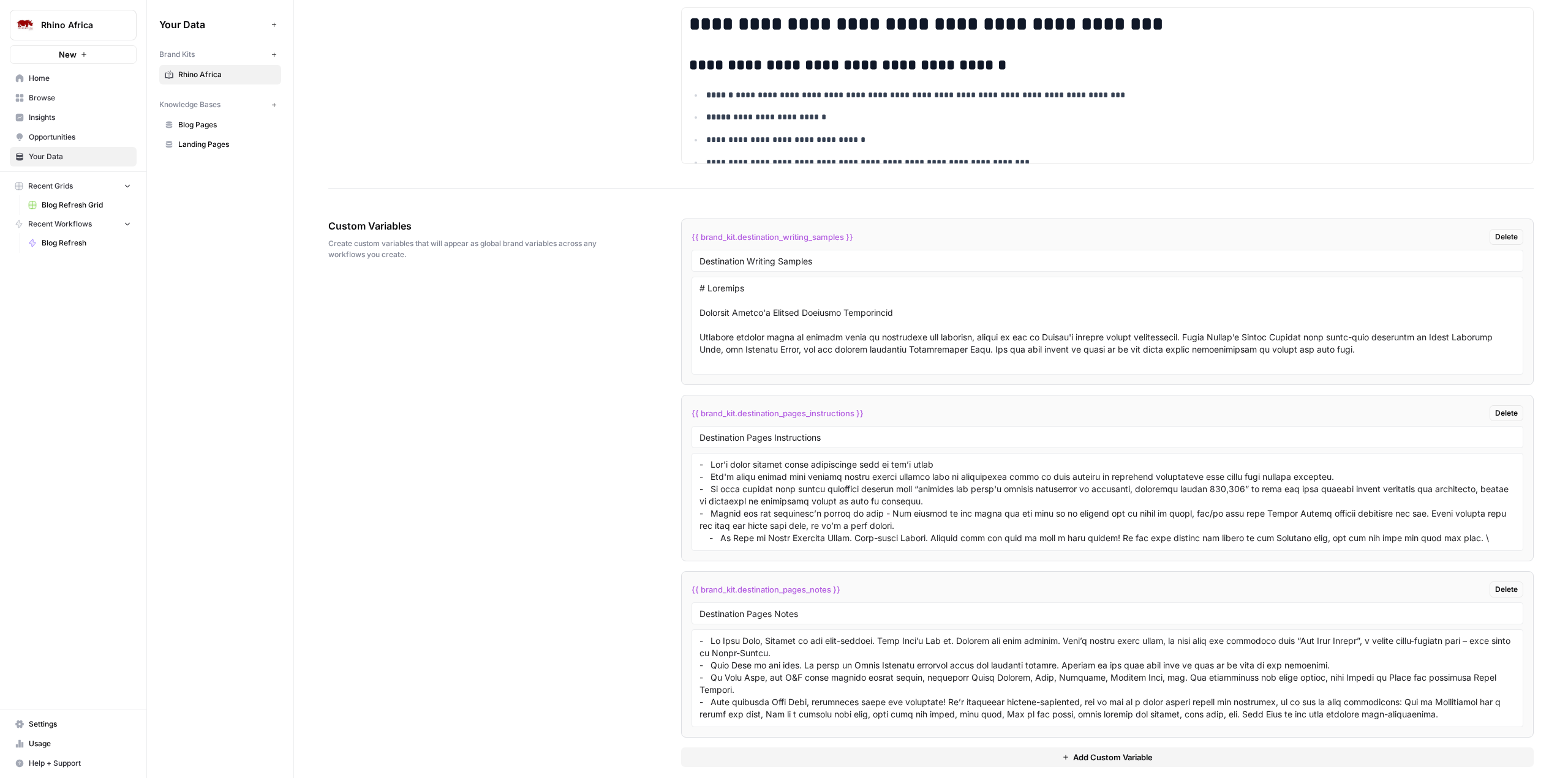
scroll to position [2086, 0]
